Goal: Information Seeking & Learning: Learn about a topic

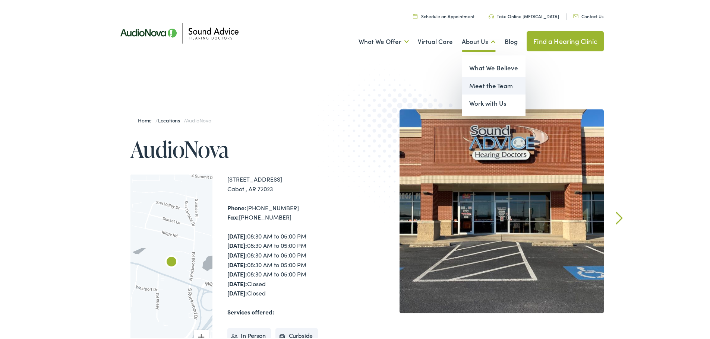
click at [473, 83] on link "Meet the Team" at bounding box center [494, 85] width 64 height 18
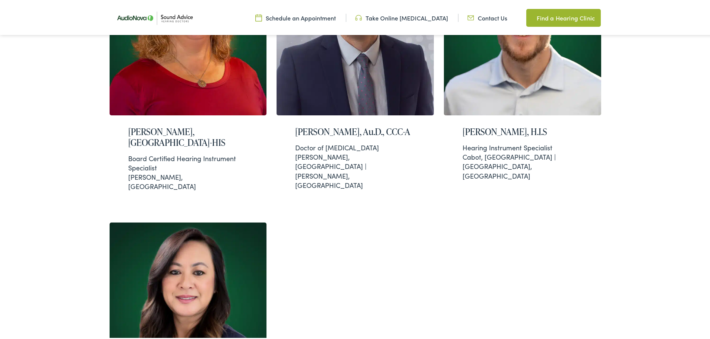
scroll to position [559, 0]
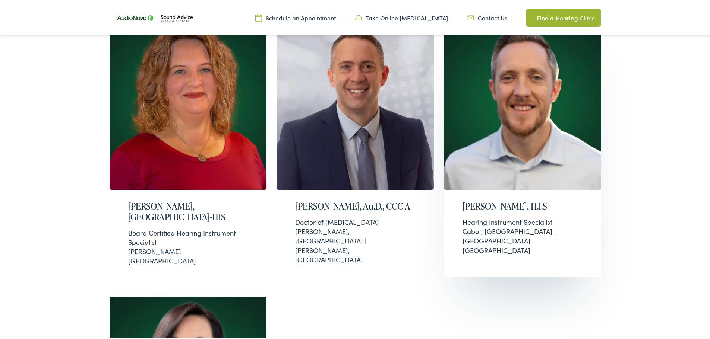
click at [532, 216] on div "Hearing Instrument Specialist" at bounding box center [522, 220] width 120 height 9
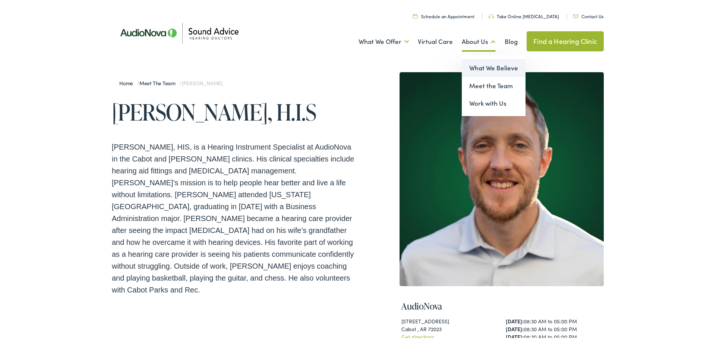
click at [479, 66] on link "What We Believe" at bounding box center [494, 67] width 64 height 18
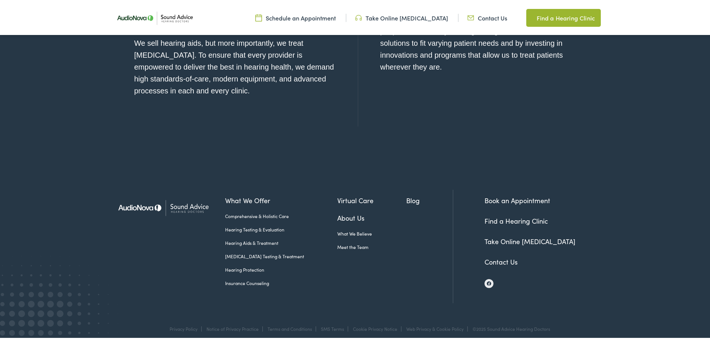
scroll to position [878, 0]
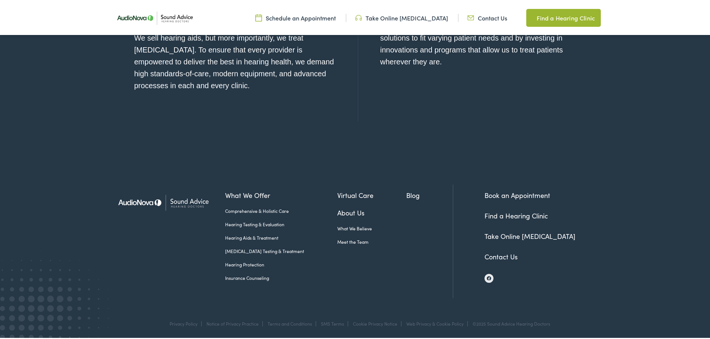
click at [253, 234] on link "Hearing Aids & Treatment" at bounding box center [281, 236] width 112 height 7
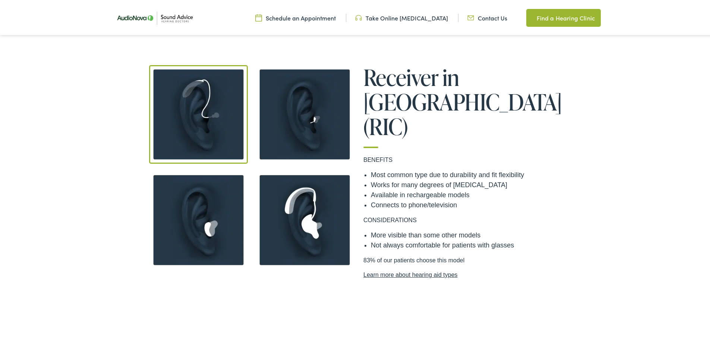
scroll to position [671, 0]
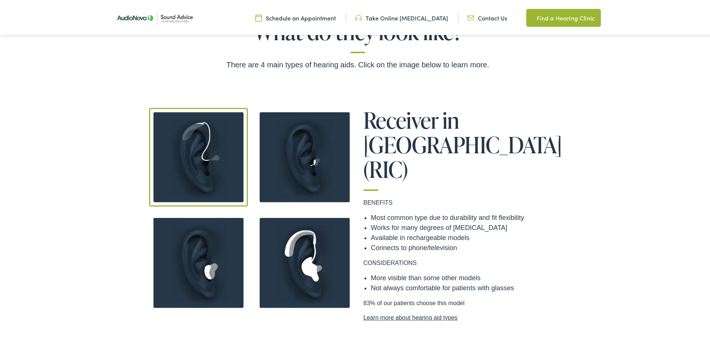
click at [307, 243] on img at bounding box center [304, 261] width 99 height 99
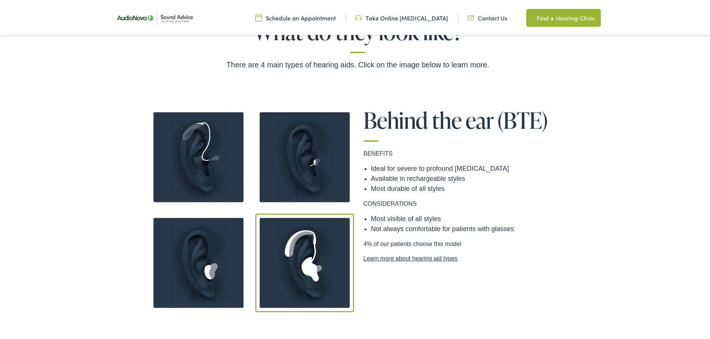
click at [309, 156] on img at bounding box center [304, 156] width 99 height 99
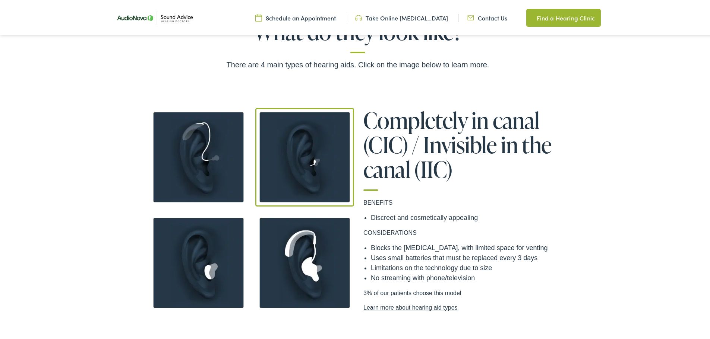
click at [211, 249] on img at bounding box center [198, 261] width 99 height 99
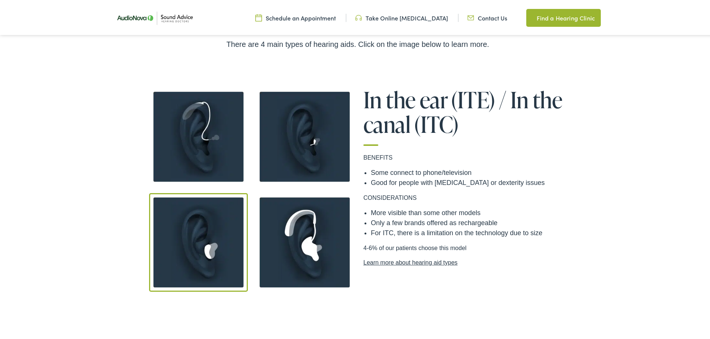
scroll to position [708, 0]
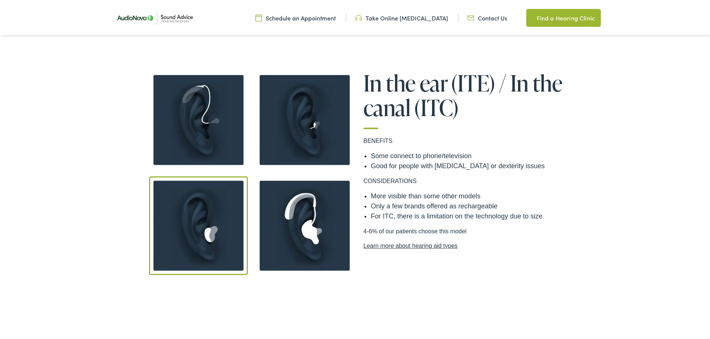
click at [222, 138] on img at bounding box center [198, 118] width 99 height 99
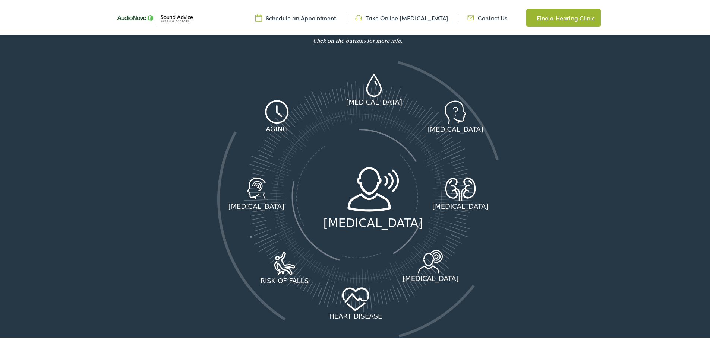
scroll to position [1043, 0]
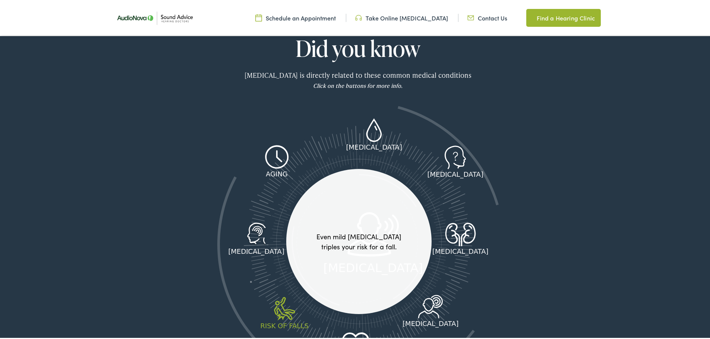
click at [280, 303] on icon at bounding box center [284, 308] width 31 height 24
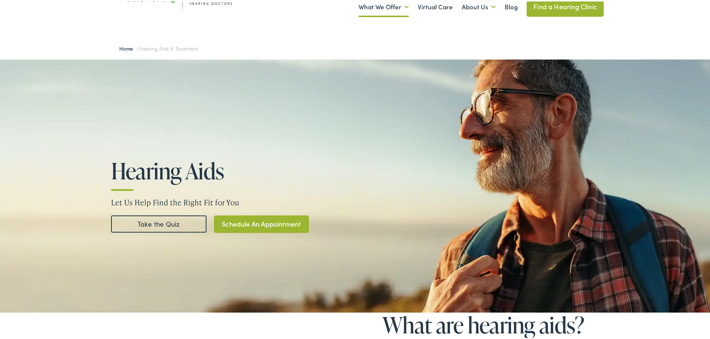
scroll to position [0, 0]
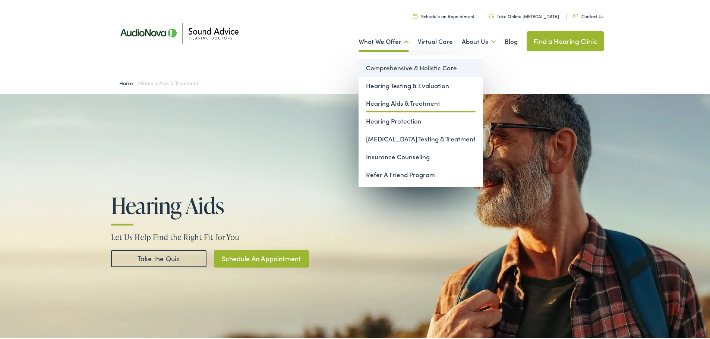
click at [395, 66] on link "Comprehensive & Holistic Care" at bounding box center [420, 67] width 124 height 18
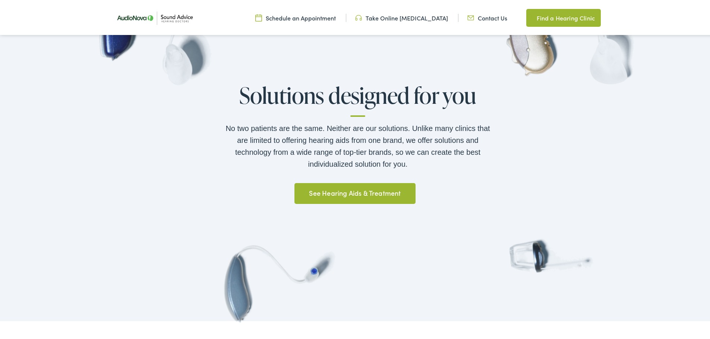
scroll to position [596, 0]
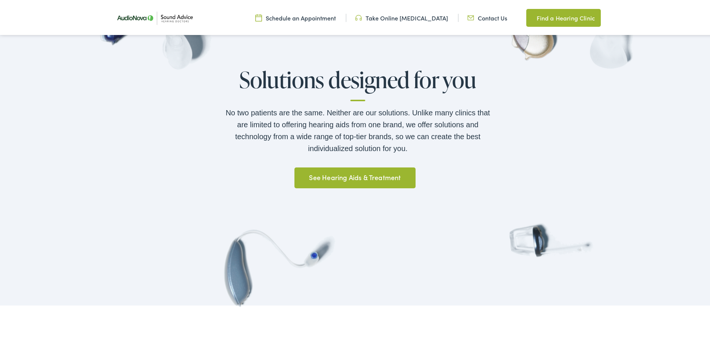
click at [339, 173] on link "See Hearing Aids & Treatment" at bounding box center [354, 176] width 121 height 21
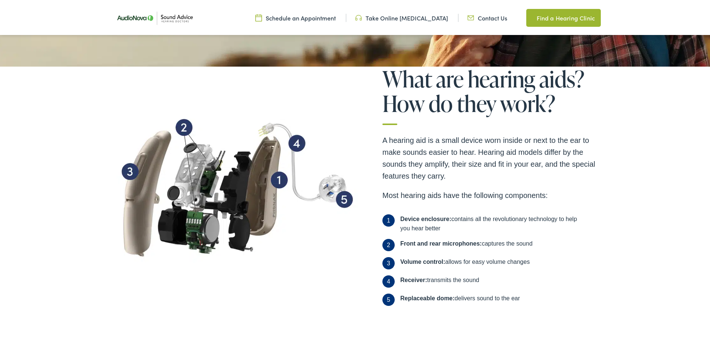
scroll to position [186, 0]
